Goal: Navigation & Orientation: Find specific page/section

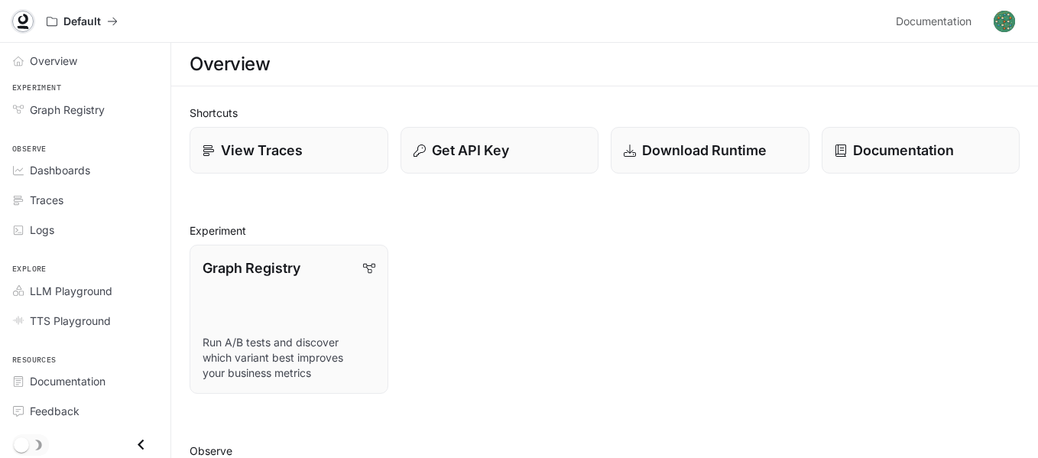
click at [21, 13] on link at bounding box center [22, 21] width 21 height 21
click at [66, 66] on span "Overview" at bounding box center [53, 61] width 47 height 16
click at [34, 57] on span "Overview" at bounding box center [54, 61] width 49 height 16
click at [36, 110] on span "Graph Registry" at bounding box center [67, 110] width 75 height 16
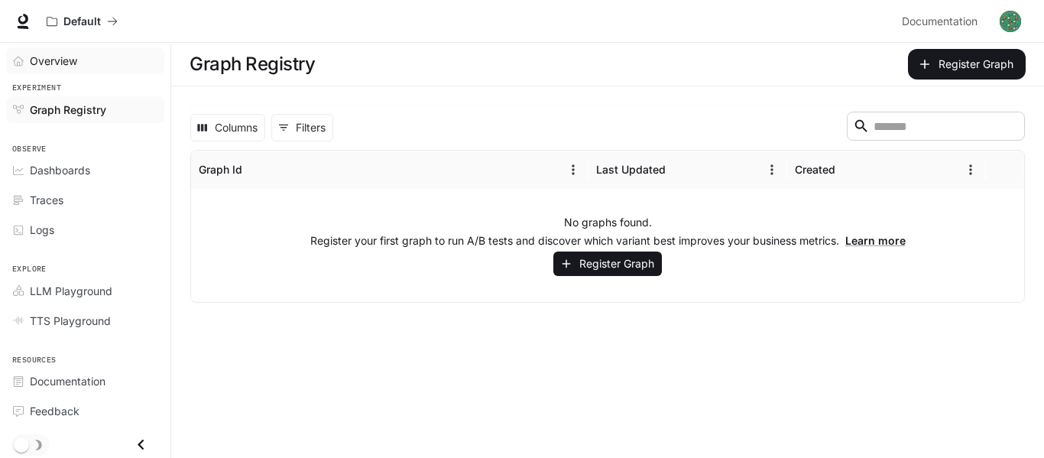
click at [17, 67] on link "Overview" at bounding box center [85, 60] width 158 height 27
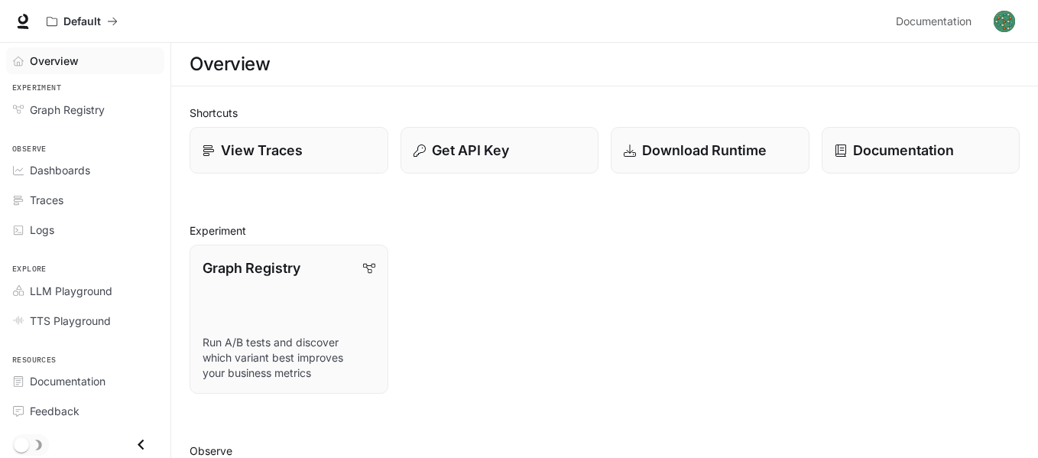
click at [21, 61] on icon "Overview" at bounding box center [18, 61] width 11 height 11
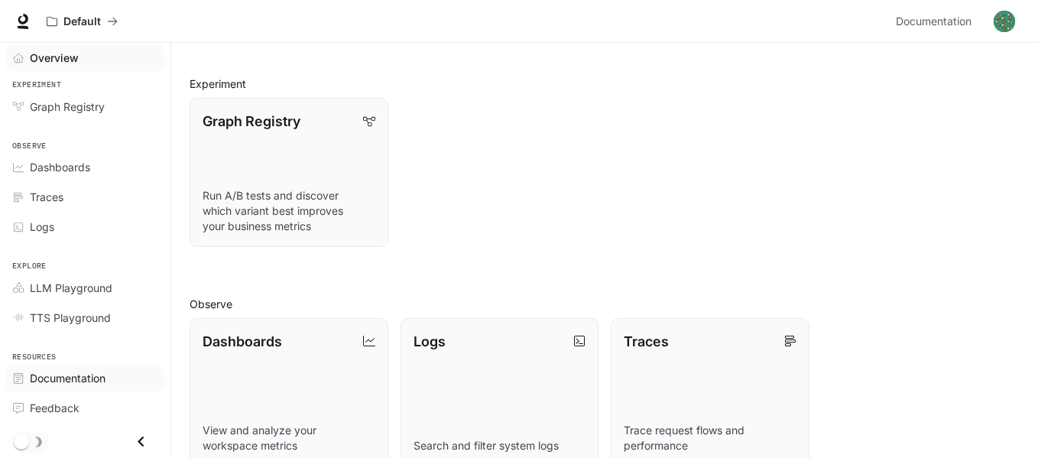
scroll to position [153, 0]
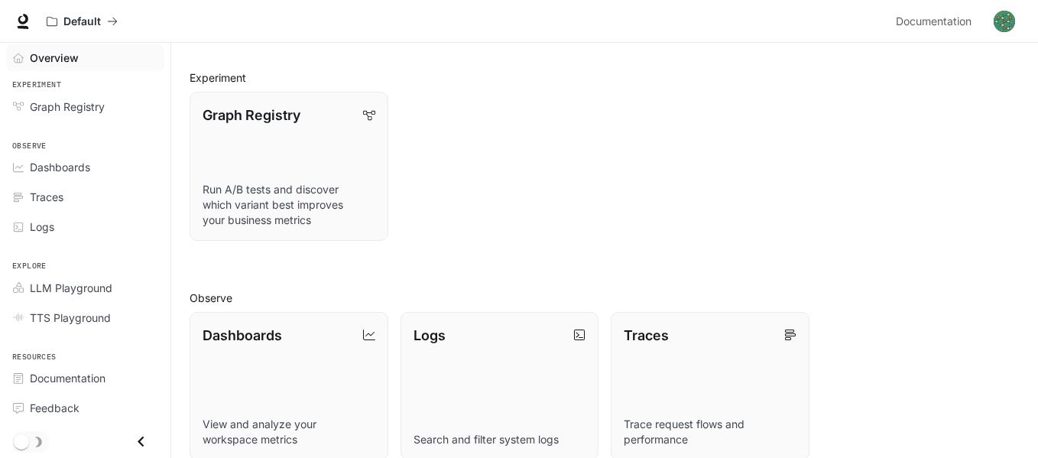
click at [131, 448] on icon "Close drawer" at bounding box center [141, 441] width 21 height 21
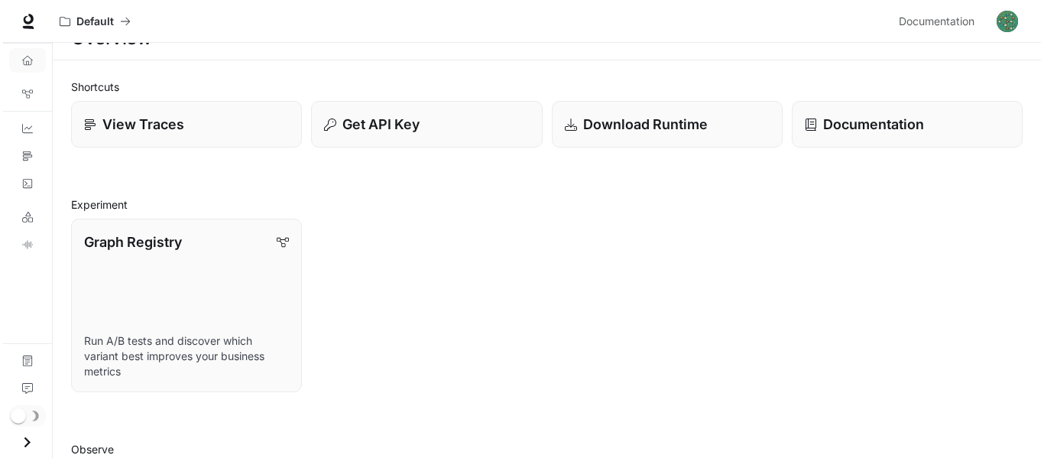
scroll to position [0, 0]
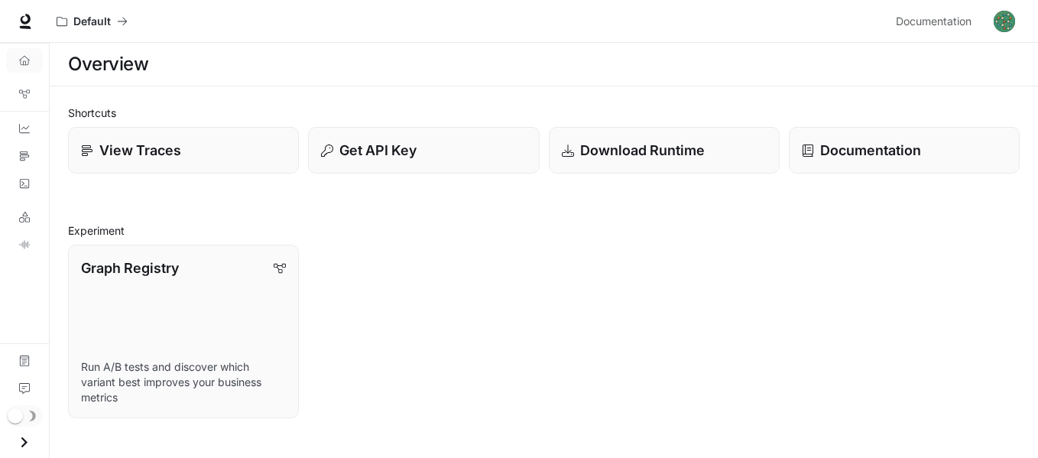
click at [1006, 9] on button "button" at bounding box center [1004, 21] width 31 height 31
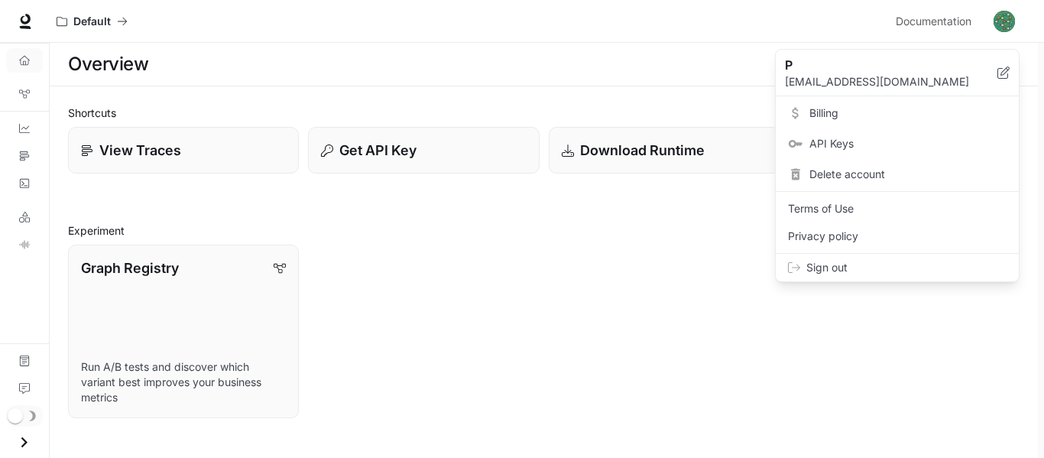
click at [828, 110] on span "Billing" at bounding box center [907, 112] width 197 height 15
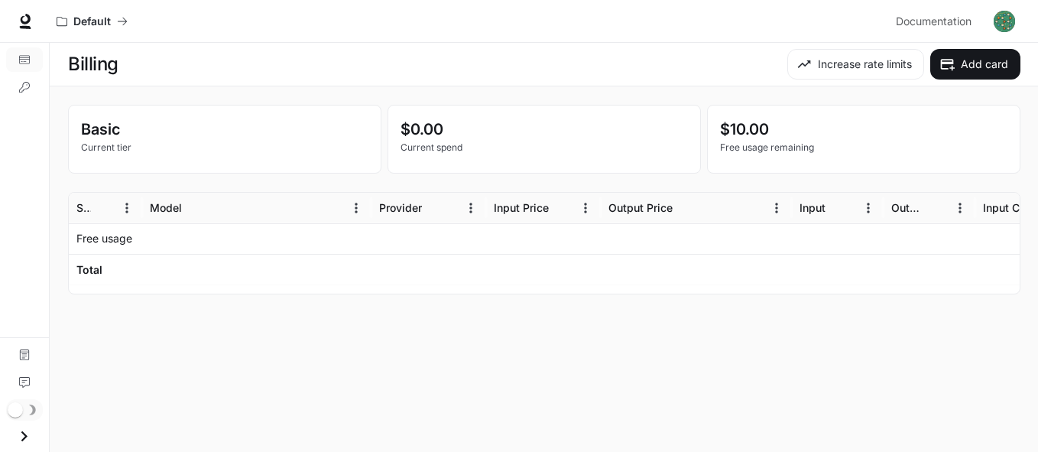
click at [1009, 28] on img "button" at bounding box center [1003, 21] width 21 height 21
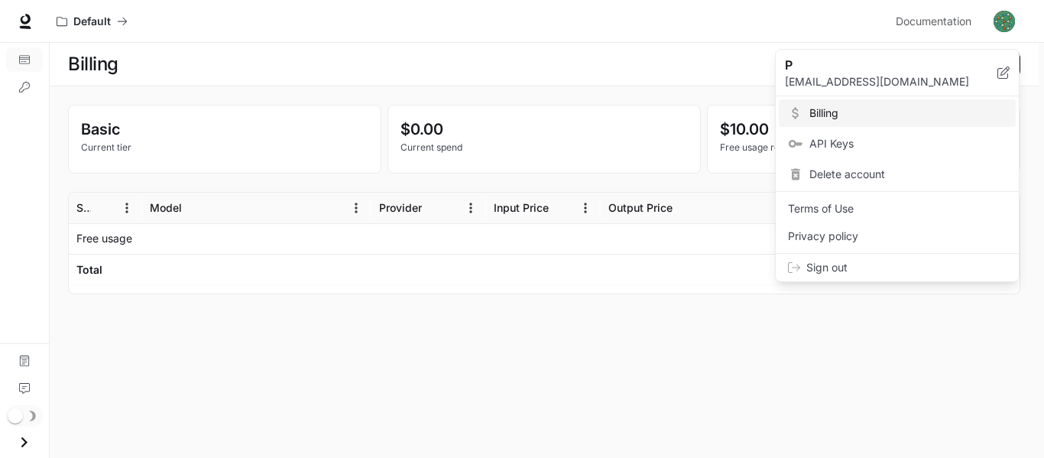
click at [938, 14] on div at bounding box center [522, 229] width 1044 height 458
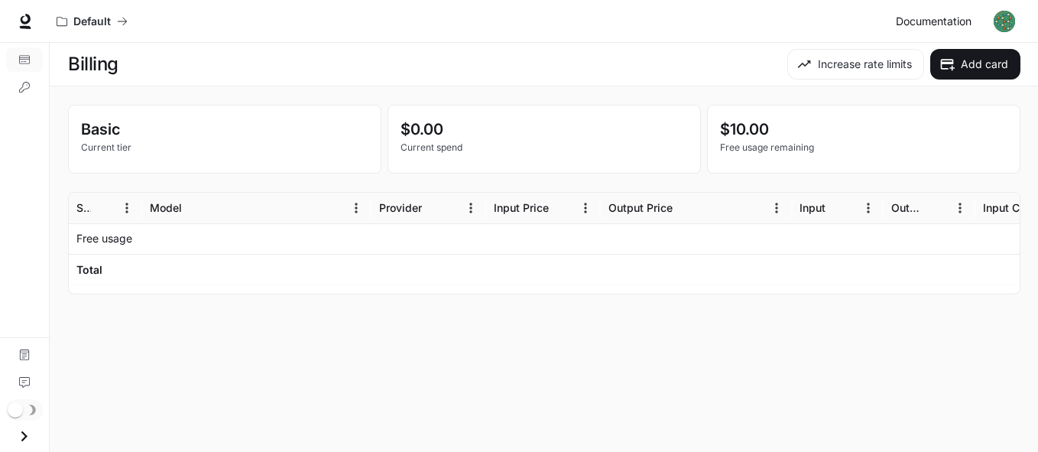
click at [935, 21] on span "Documentation" at bounding box center [934, 21] width 76 height 19
